Goal: Task Accomplishment & Management: Use online tool/utility

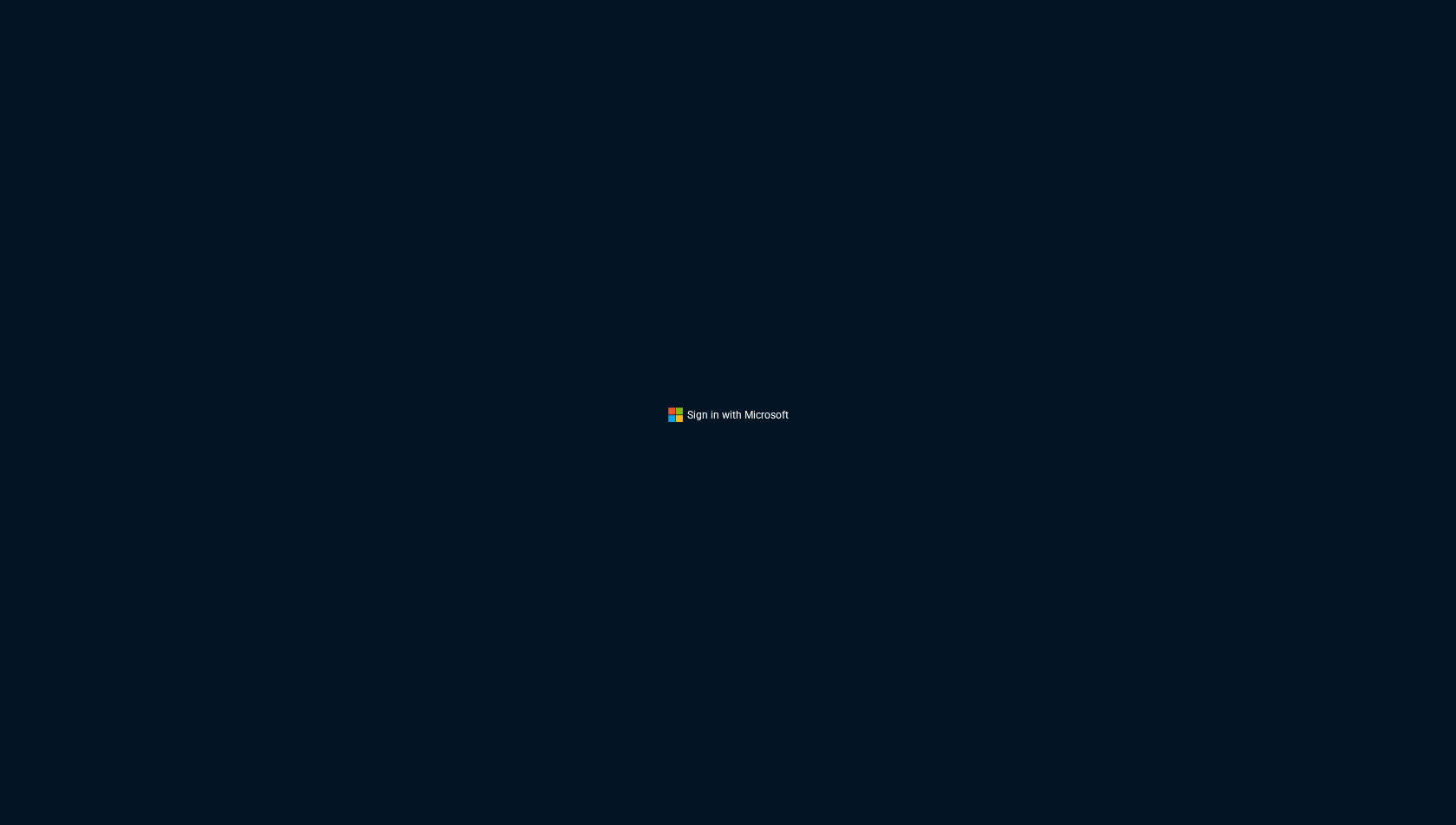
click at [759, 419] on button "Sign In" at bounding box center [728, 415] width 120 height 17
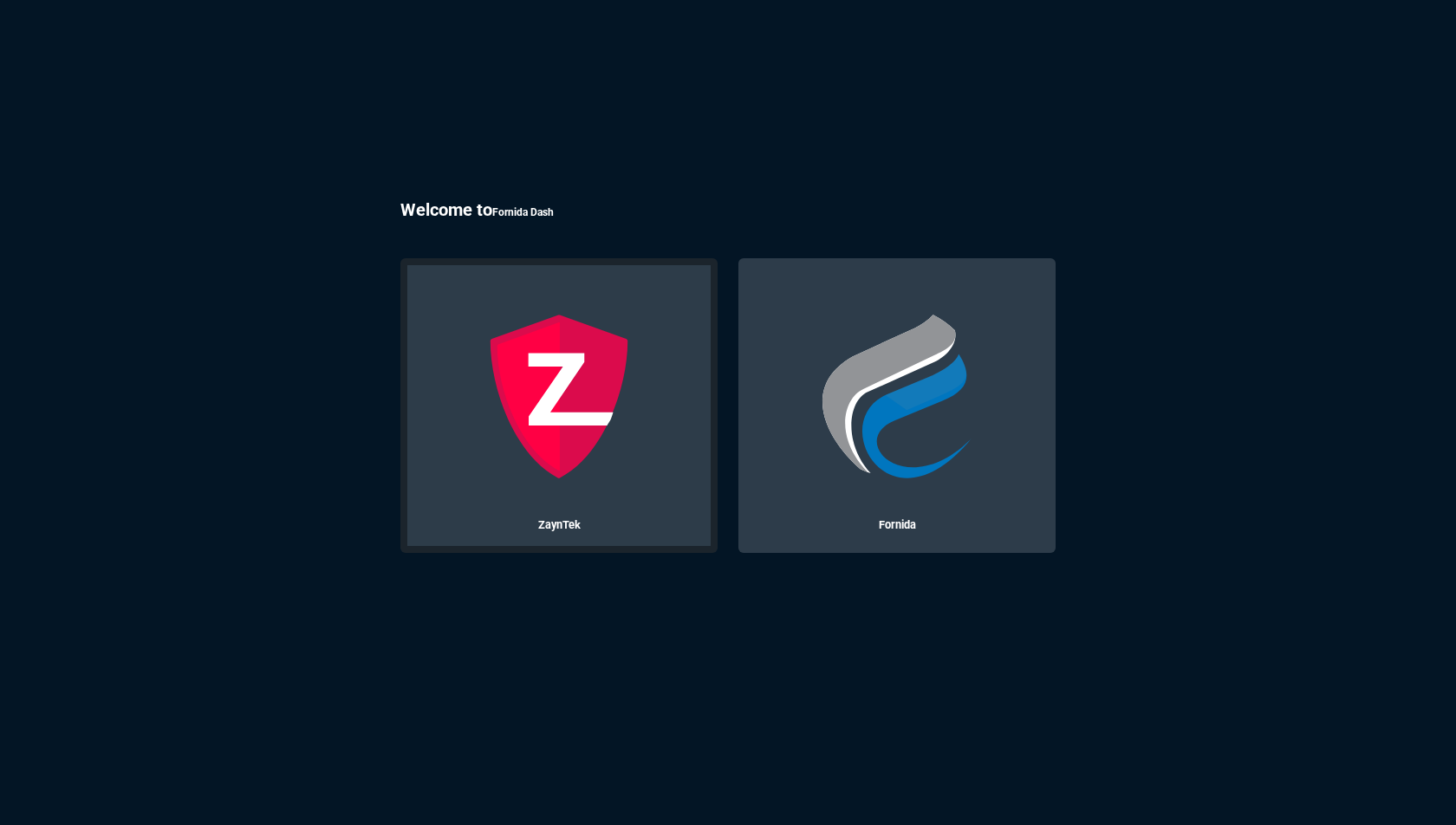
click at [535, 385] on img at bounding box center [559, 396] width 166 height 166
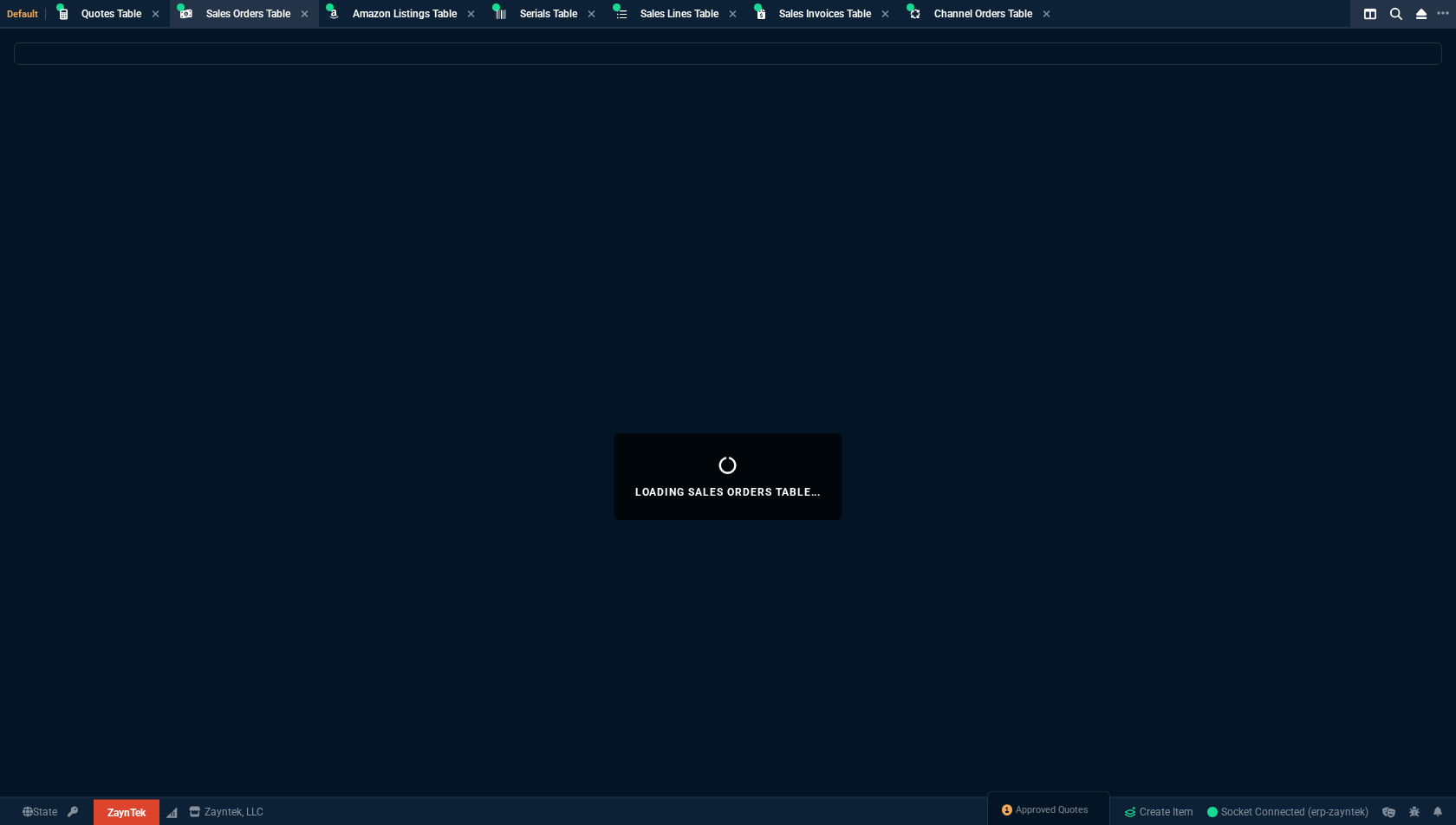
select select
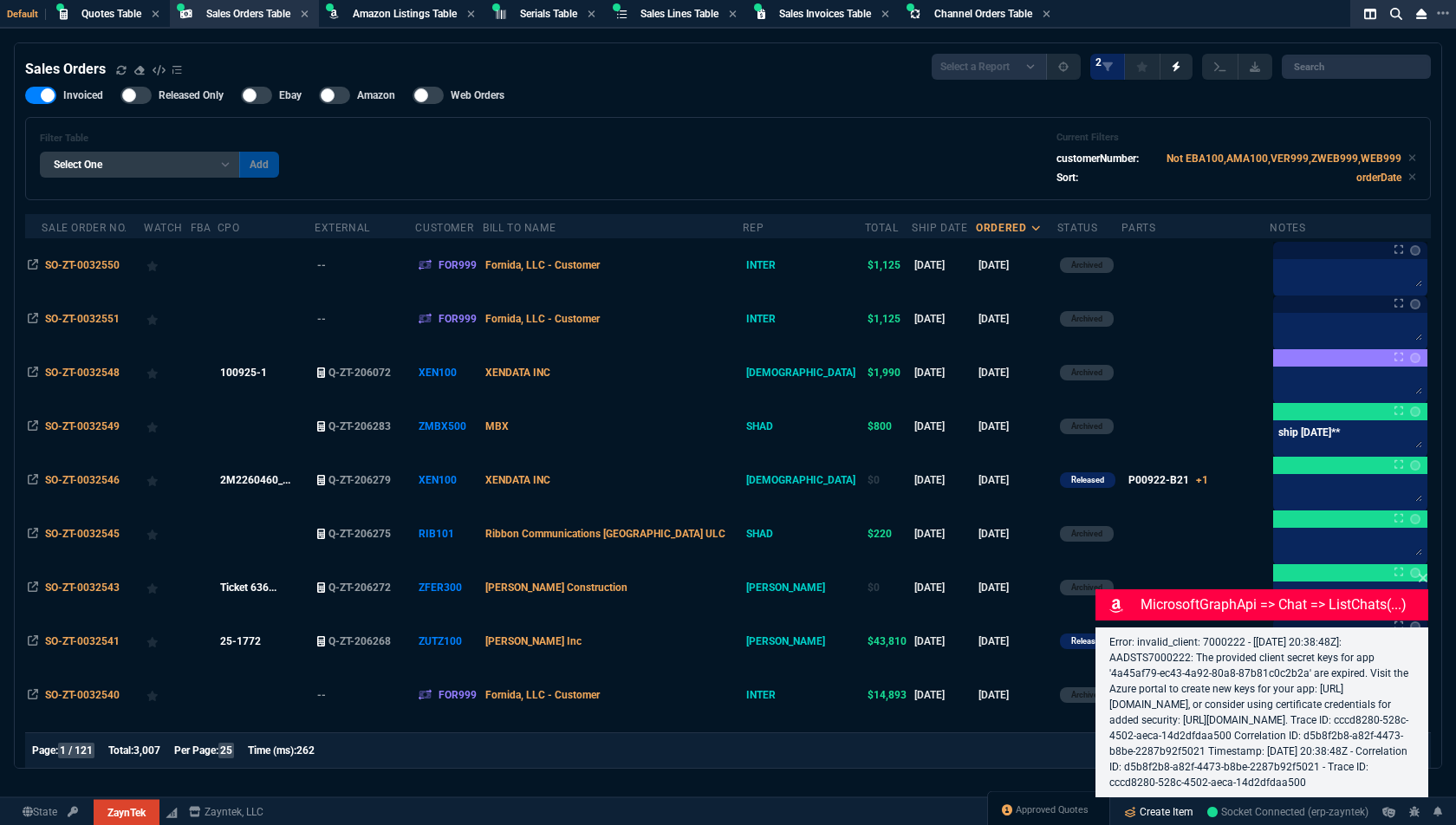
click at [1151, 810] on link "Create Item" at bounding box center [1159, 811] width 83 height 26
